Goal: Information Seeking & Learning: Learn about a topic

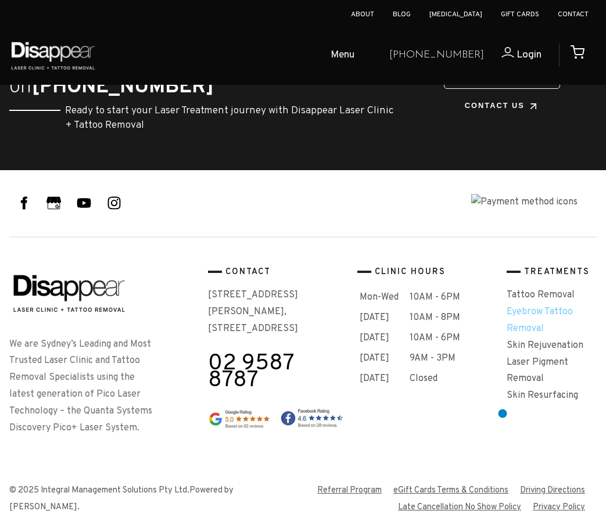
scroll to position [2119, 0]
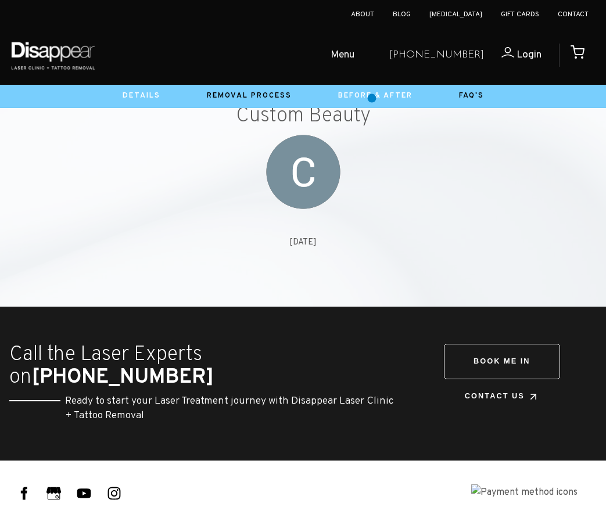
click at [372, 98] on link "Before & After" at bounding box center [375, 95] width 74 height 9
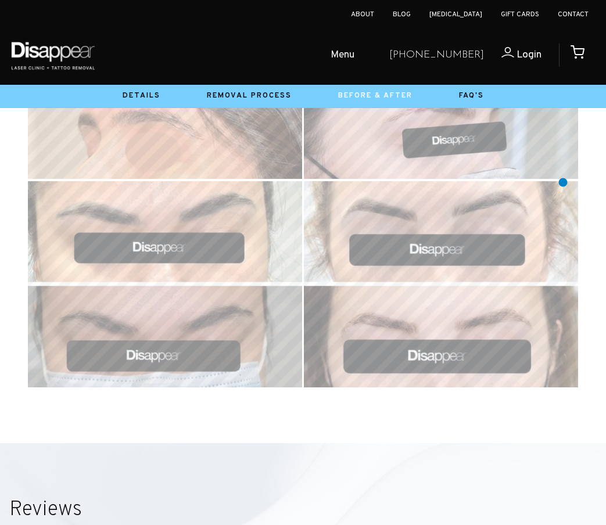
scroll to position [406, 0]
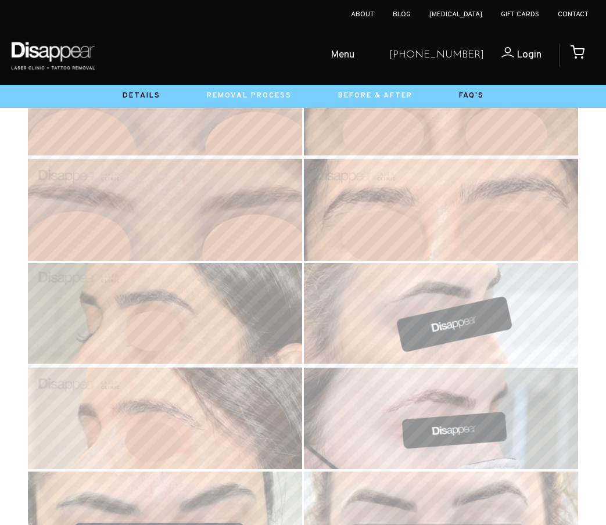
click at [226, 96] on link "Removal Process" at bounding box center [249, 95] width 85 height 9
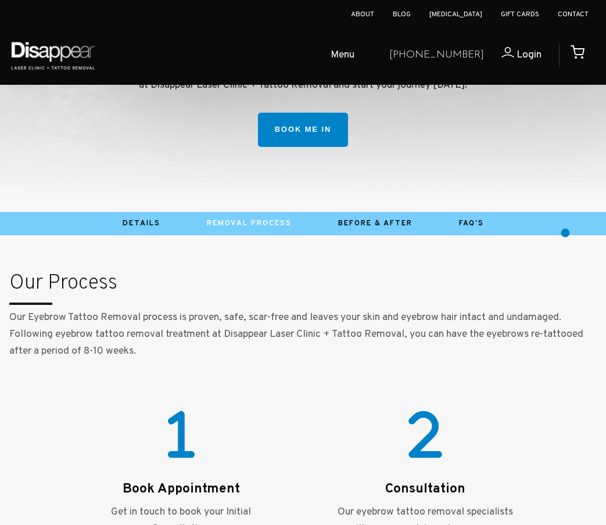
scroll to position [240, 0]
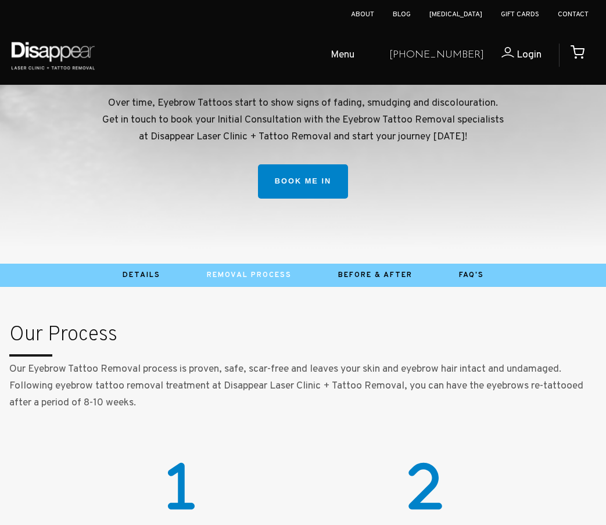
drag, startPoint x: 132, startPoint y: 274, endPoint x: 144, endPoint y: 270, distance: 12.3
click at [132, 274] on link "Details" at bounding box center [142, 275] width 38 height 9
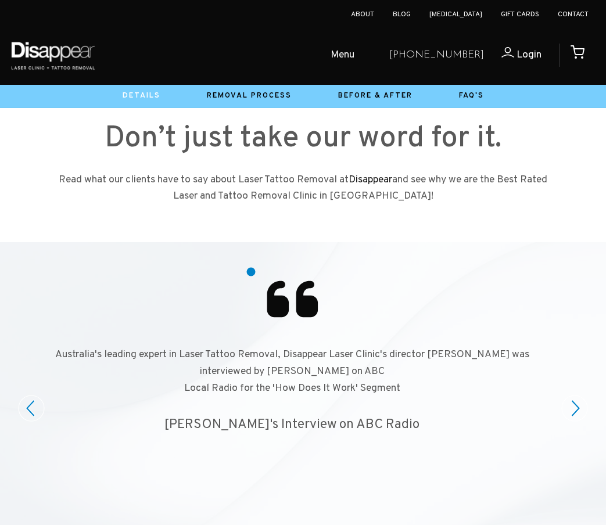
scroll to position [1419, 0]
